Goal: Task Accomplishment & Management: Use online tool/utility

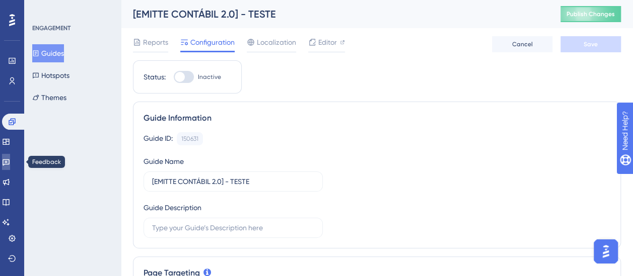
click at [10, 158] on icon at bounding box center [6, 162] width 8 height 8
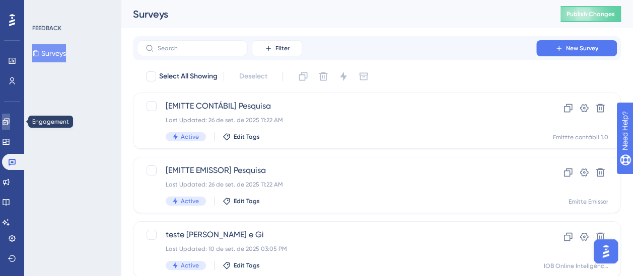
click at [10, 118] on link at bounding box center [6, 122] width 8 height 16
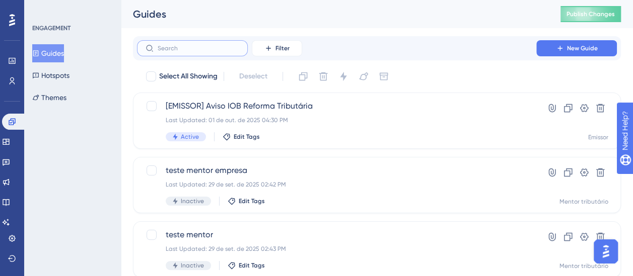
click at [201, 51] on input "text" at bounding box center [199, 48] width 82 height 7
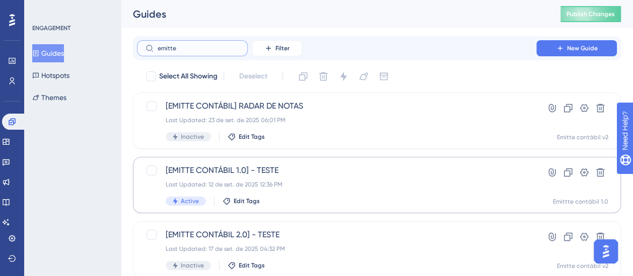
type input "emitte"
click at [562, 55] on button "New Guide" at bounding box center [576, 48] width 81 height 16
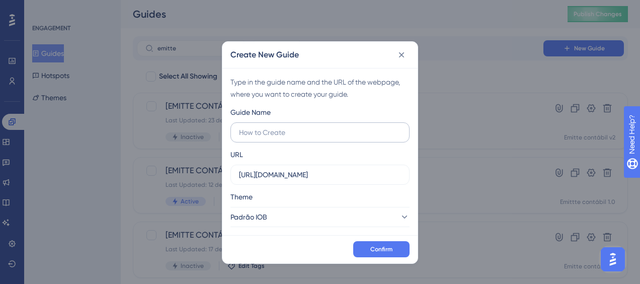
click at [271, 135] on input "text" at bounding box center [320, 132] width 162 height 11
type input "[EMITTE EMISSOR]"
paste input "[DOMAIN_NAME][URL]"
type input "[URL][DOMAIN_NAME]"
click at [374, 221] on button "Padrão IOB" at bounding box center [319, 217] width 179 height 20
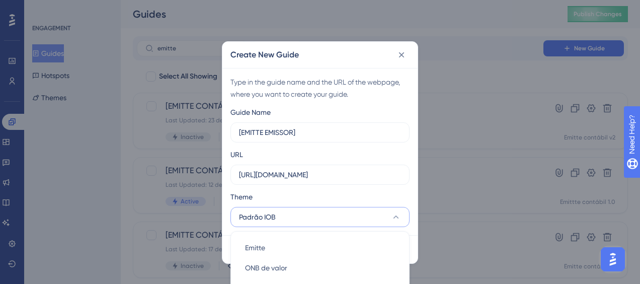
scroll to position [26, 0]
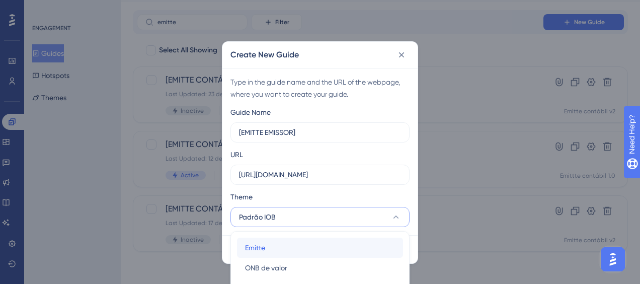
click at [319, 245] on div "[PERSON_NAME]" at bounding box center [320, 248] width 150 height 20
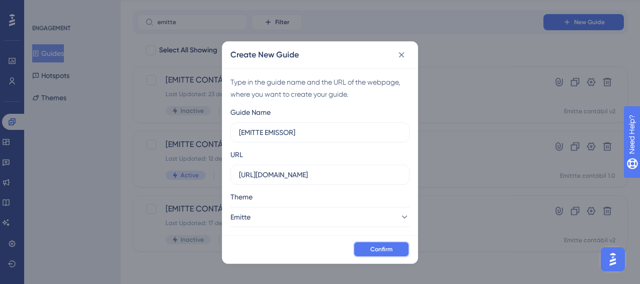
click at [374, 247] on span "Confirm" at bounding box center [381, 249] width 22 height 8
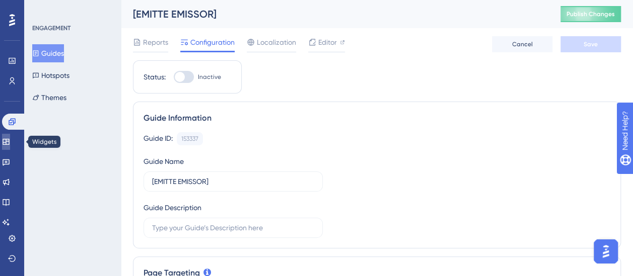
click at [10, 145] on icon at bounding box center [6, 142] width 8 height 8
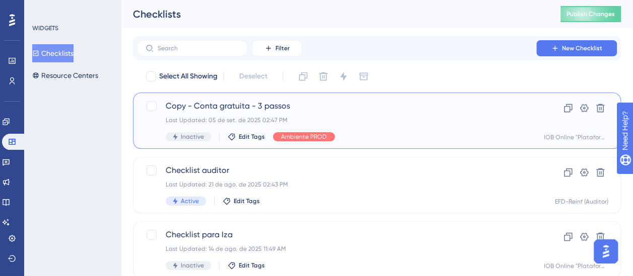
click at [244, 109] on span "Copy - Conta gratuita - 3 passos" at bounding box center [337, 106] width 342 height 12
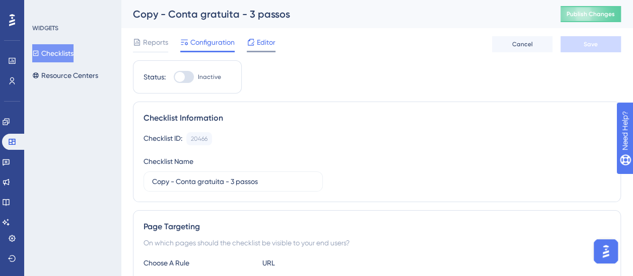
click at [252, 43] on icon at bounding box center [251, 42] width 8 height 8
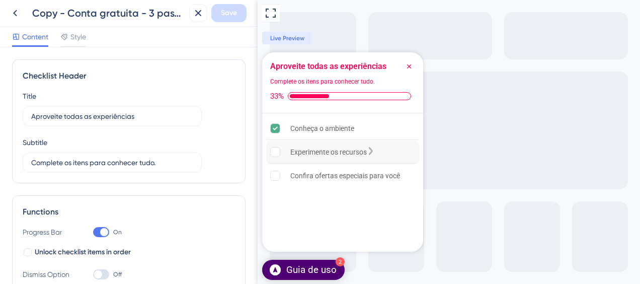
click at [308, 150] on div "Experimente os recursos" at bounding box center [328, 152] width 76 height 12
drag, startPoint x: 308, startPoint y: 150, endPoint x: 274, endPoint y: 156, distance: 34.8
click at [274, 156] on div "Experimente os recursos" at bounding box center [342, 152] width 153 height 23
click at [283, 184] on div "Confira ofertas especiais para você" at bounding box center [342, 176] width 153 height 22
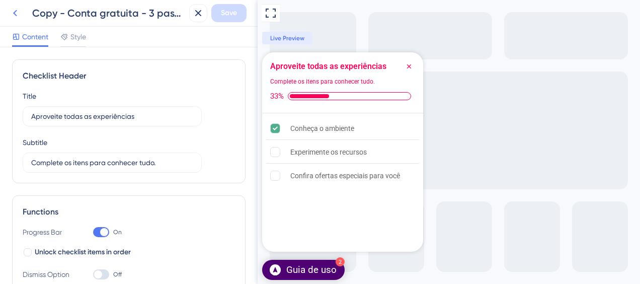
click at [18, 13] on icon at bounding box center [15, 13] width 12 height 12
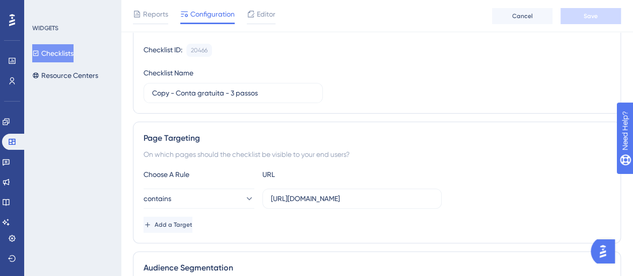
scroll to position [57, 0]
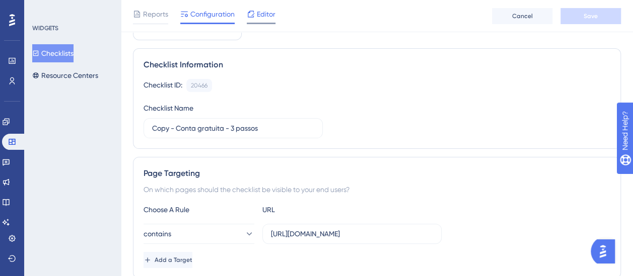
click at [265, 19] on span "Editor" at bounding box center [266, 14] width 19 height 12
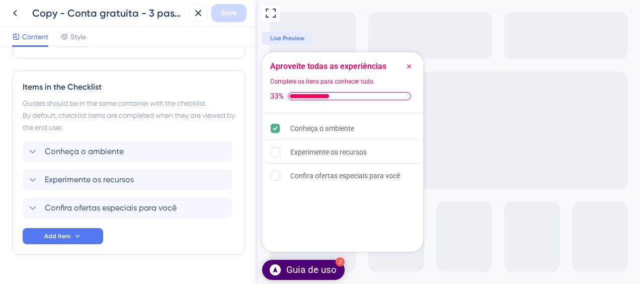
scroll to position [236, 0]
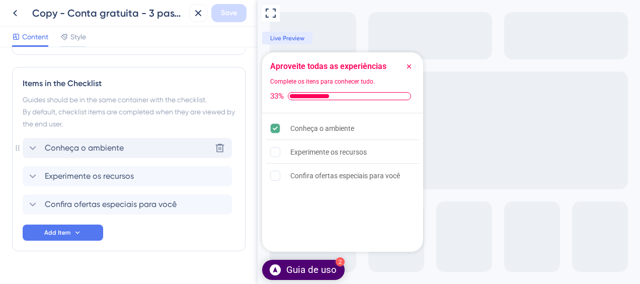
click at [121, 142] on span "Conheça o ambiente" at bounding box center [84, 148] width 79 height 12
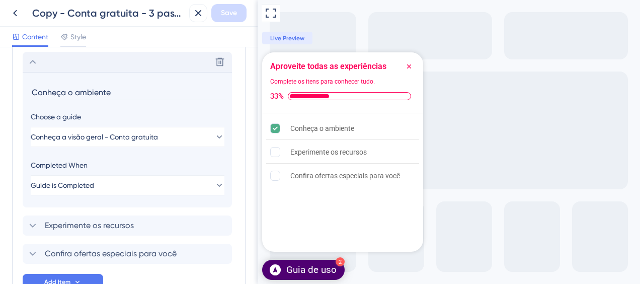
scroll to position [326, 0]
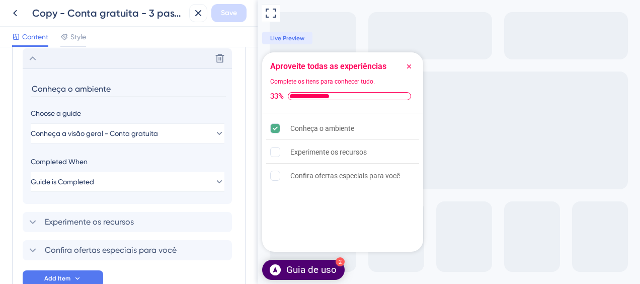
click at [53, 58] on div "Delete" at bounding box center [127, 58] width 209 height 20
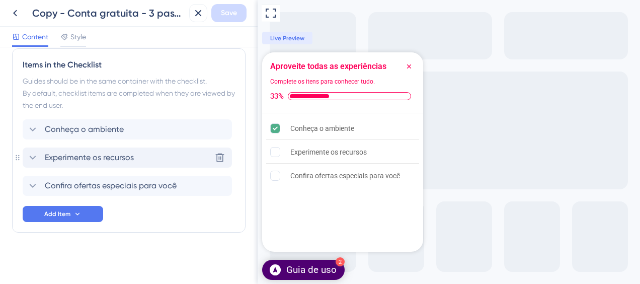
click at [79, 155] on span "Experimente os recursos" at bounding box center [89, 157] width 89 height 12
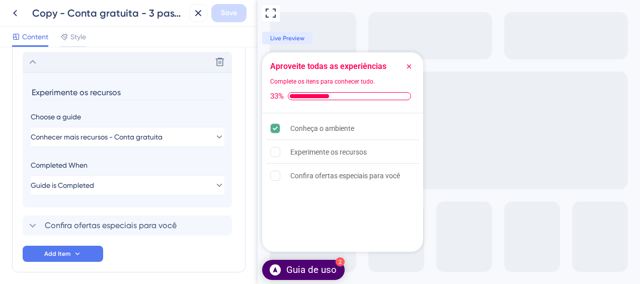
scroll to position [354, 0]
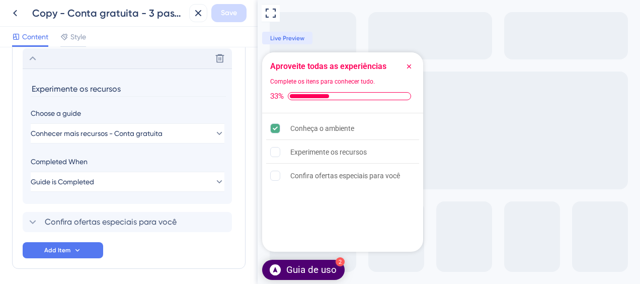
click at [72, 61] on div "Delete" at bounding box center [127, 58] width 209 height 20
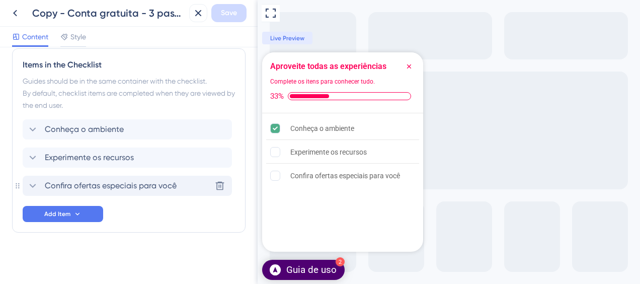
click at [82, 182] on span "Confira ofertas especiais para você" at bounding box center [111, 186] width 132 height 12
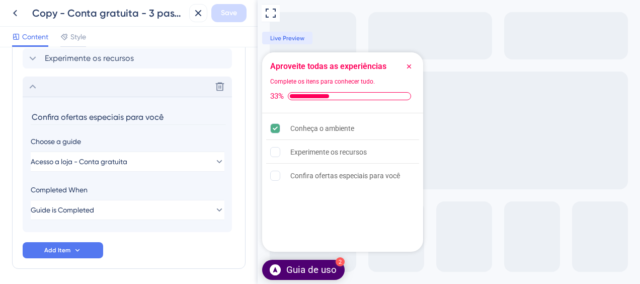
scroll to position [382, 0]
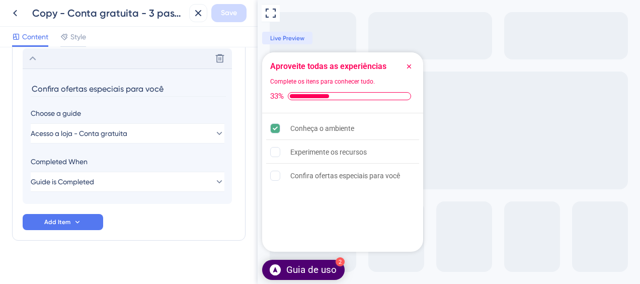
click at [73, 58] on div "Delete" at bounding box center [127, 58] width 209 height 20
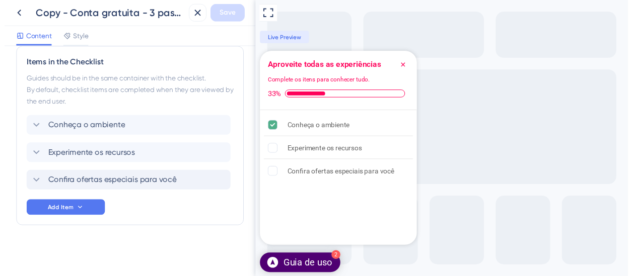
scroll to position [255, 0]
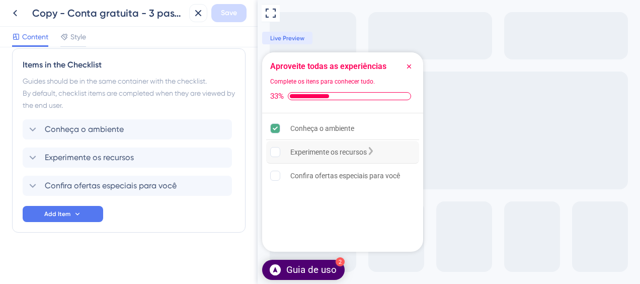
click at [271, 147] on icon "Experimente os recursos is incomplete." at bounding box center [275, 152] width 10 height 10
click at [279, 175] on rect "Confira ofertas especiais para você is incomplete." at bounding box center [276, 176] width 10 height 10
click at [15, 11] on icon at bounding box center [15, 13] width 12 height 12
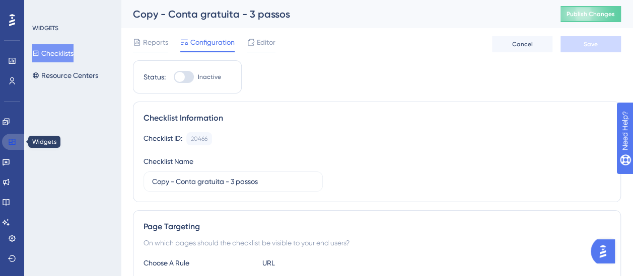
click at [7, 144] on link at bounding box center [14, 142] width 24 height 16
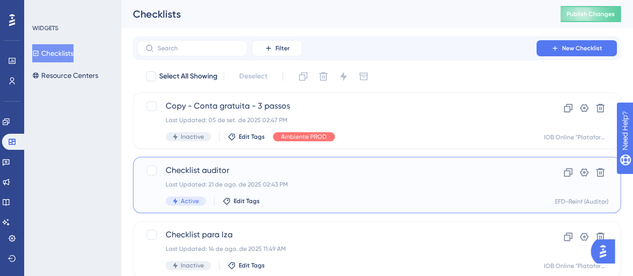
click at [339, 181] on div "Last Updated: 21 de ago. de 2025 02:43 PM" at bounding box center [337, 185] width 342 height 8
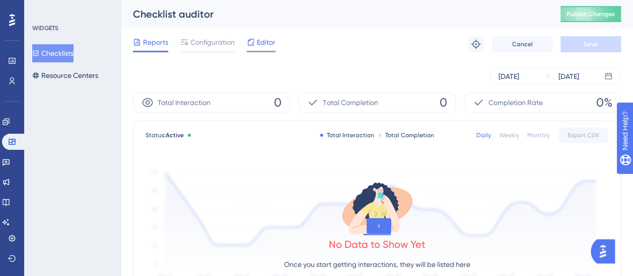
click at [255, 44] on div "Editor" at bounding box center [261, 42] width 29 height 12
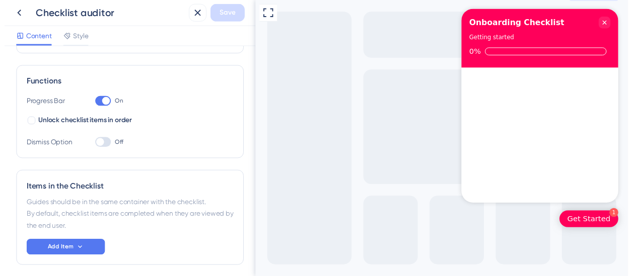
scroll to position [137, 0]
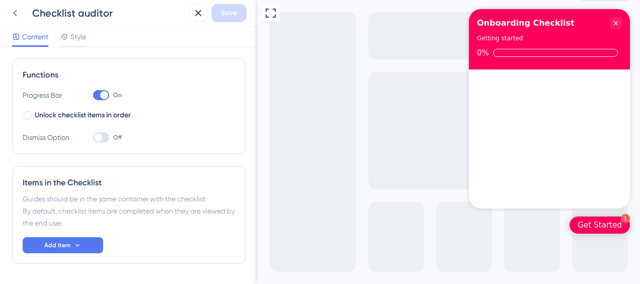
click at [12, 18] on icon at bounding box center [15, 13] width 12 height 12
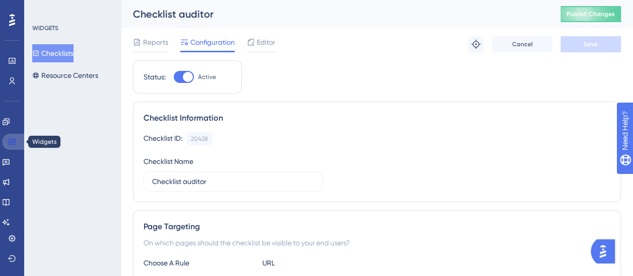
click at [14, 141] on icon at bounding box center [12, 142] width 7 height 6
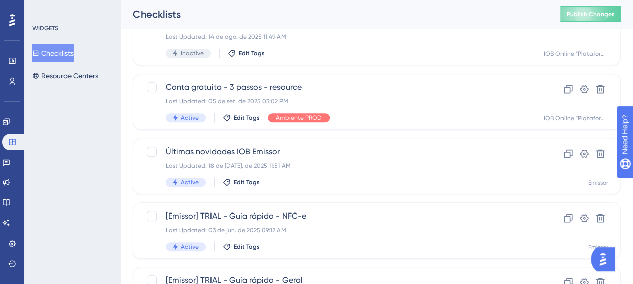
scroll to position [217, 0]
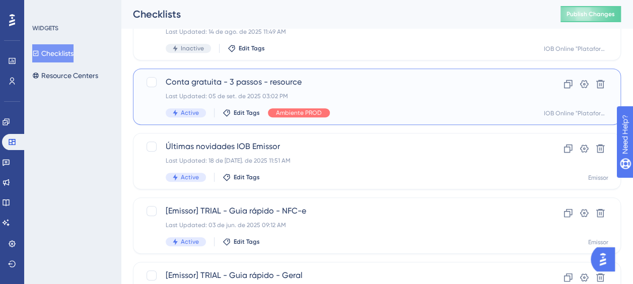
click at [391, 74] on div "Conta gratuita - 3 passos - resource Last Updated: 05 de set. de 2025 03:02 PM …" at bounding box center [377, 96] width 488 height 56
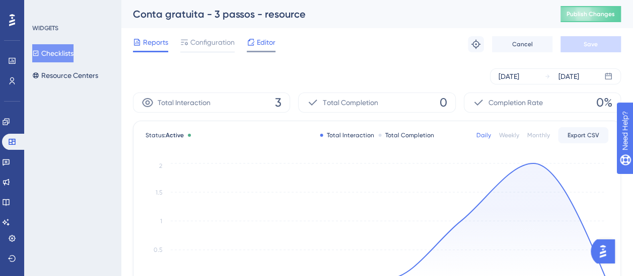
click at [255, 45] on div "Editor" at bounding box center [261, 42] width 29 height 12
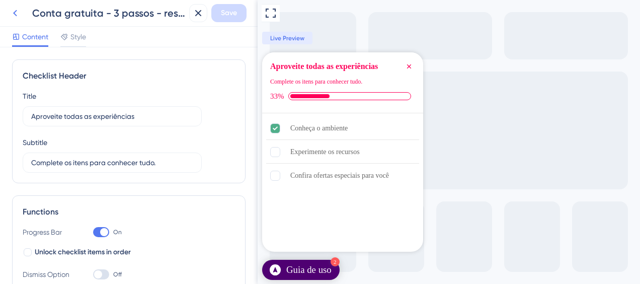
click at [16, 13] on icon at bounding box center [15, 13] width 12 height 12
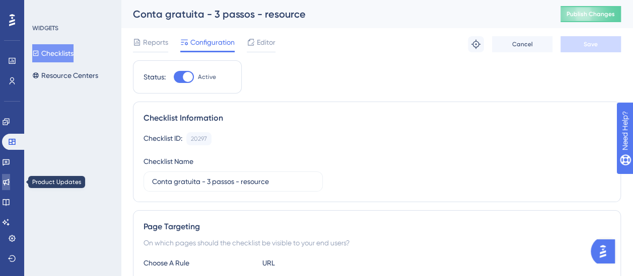
click at [10, 187] on link at bounding box center [6, 182] width 8 height 16
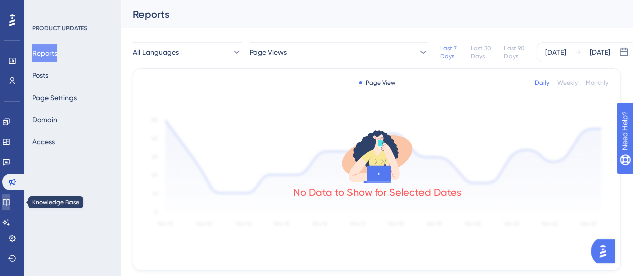
click at [10, 200] on icon at bounding box center [6, 202] width 8 height 8
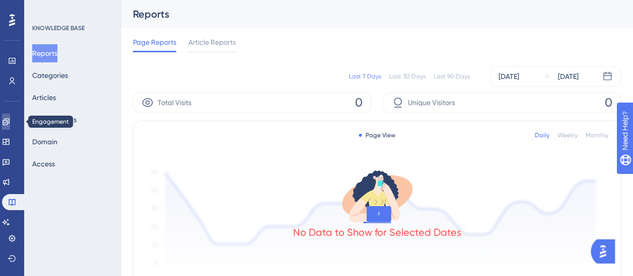
click at [9, 124] on icon at bounding box center [6, 121] width 7 height 7
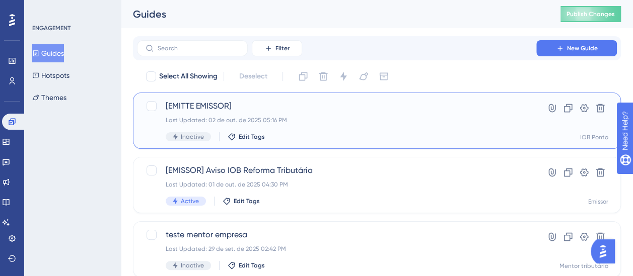
click at [269, 110] on span "[EMITTE EMISSOR]" at bounding box center [337, 106] width 342 height 12
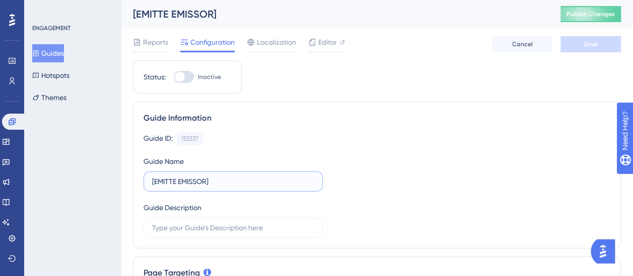
click at [227, 179] on input "[EMITTE EMISSOR]" at bounding box center [233, 181] width 162 height 11
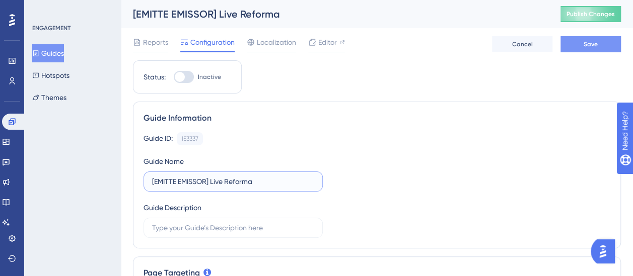
type input "[EMITTE EMISSOR] Live Reforma"
click at [582, 38] on button "Save" at bounding box center [590, 44] width 60 height 16
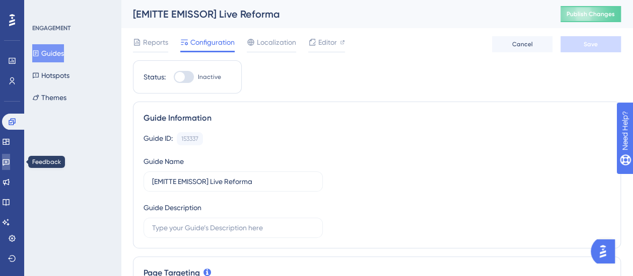
click at [10, 167] on link at bounding box center [6, 162] width 8 height 16
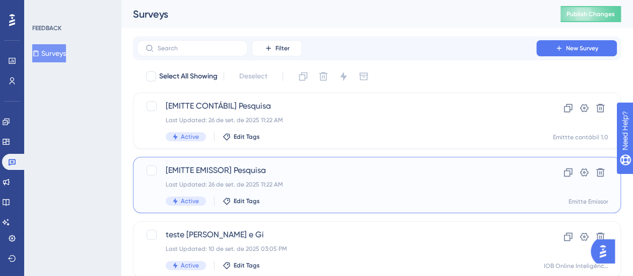
click at [298, 174] on span "[EMITTE EMISSOR] Pesquisa" at bounding box center [337, 171] width 342 height 12
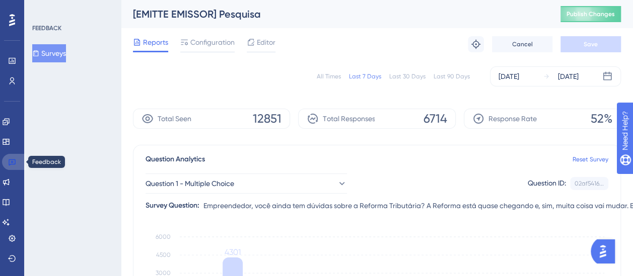
click at [14, 161] on icon at bounding box center [12, 162] width 8 height 8
